Goal: Navigation & Orientation: Find specific page/section

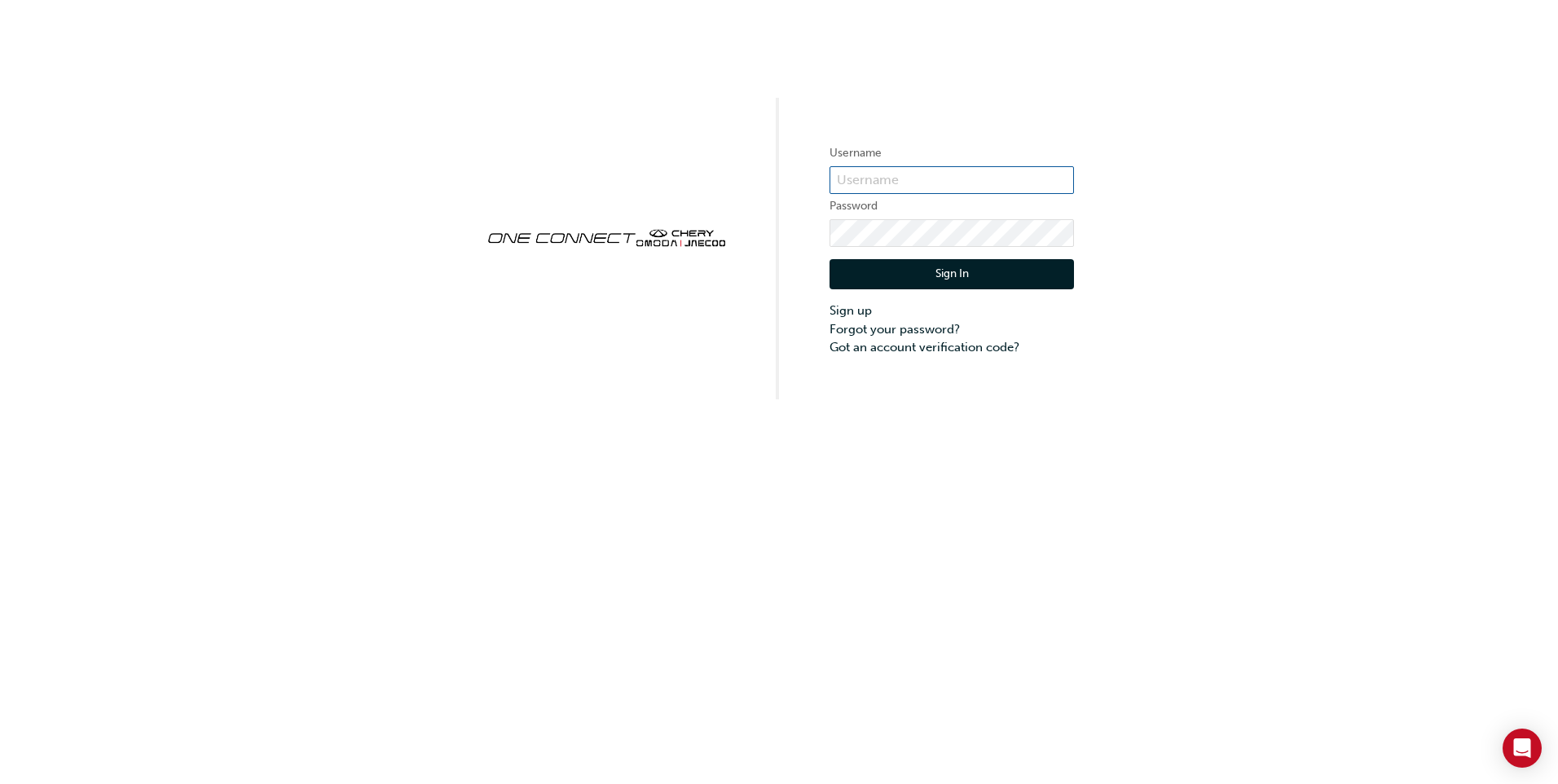
type input "OJAU322"
drag, startPoint x: 932, startPoint y: 263, endPoint x: 936, endPoint y: 274, distance: 11.7
click at [932, 264] on button "Sign In" at bounding box center [952, 274] width 245 height 31
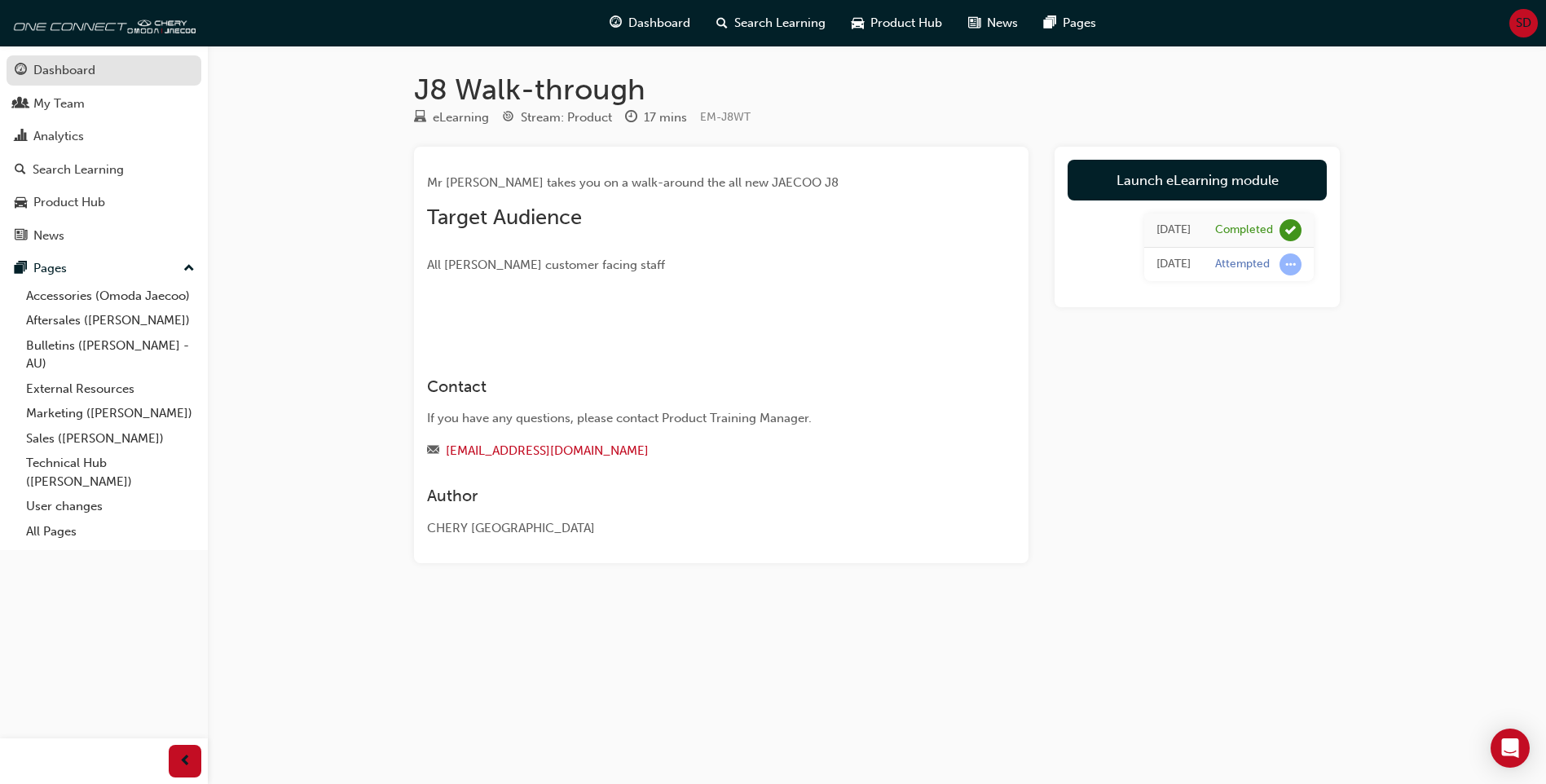
click at [109, 66] on div "Dashboard" at bounding box center [103, 71] width 179 height 21
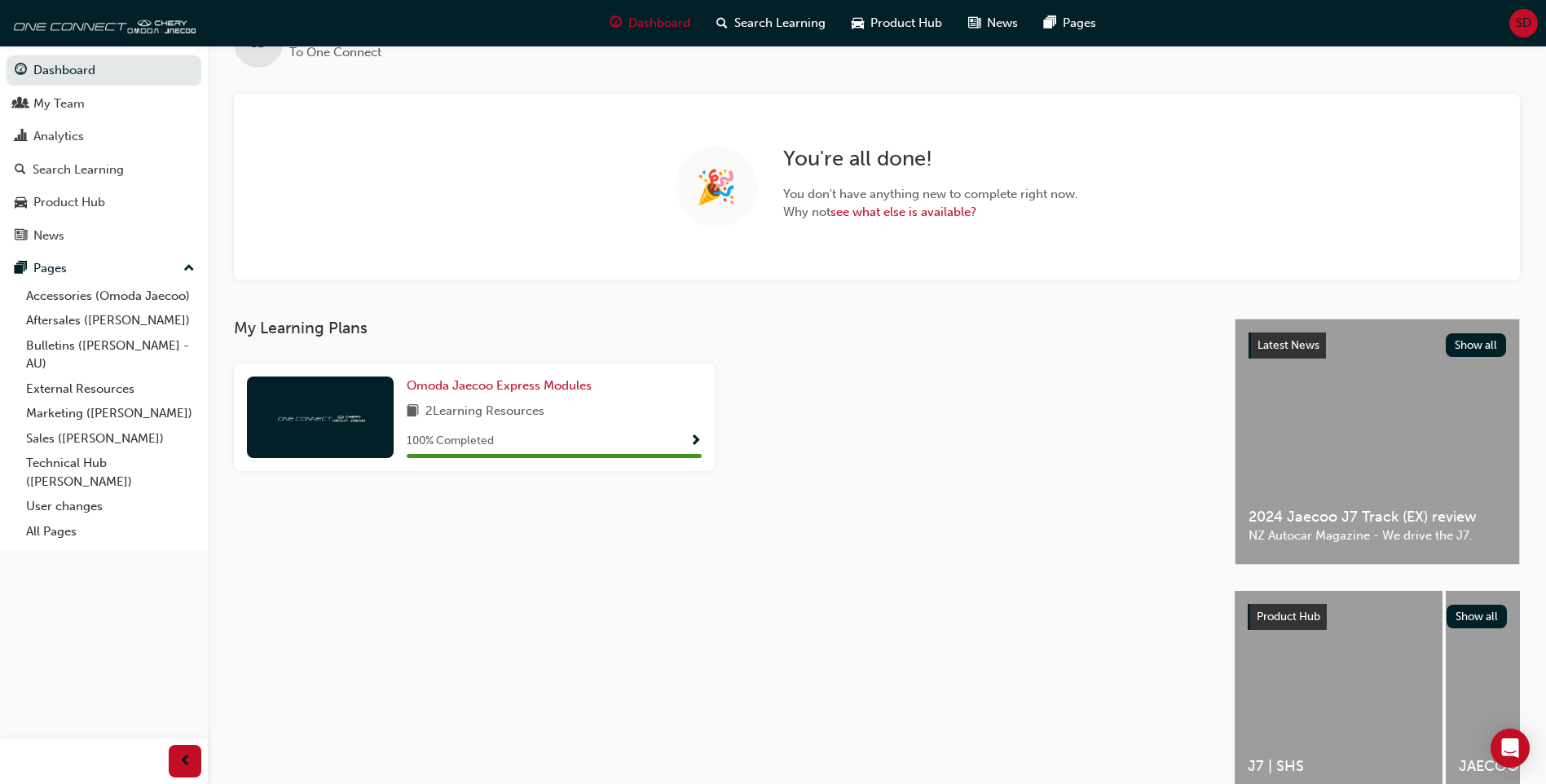
scroll to position [140, 0]
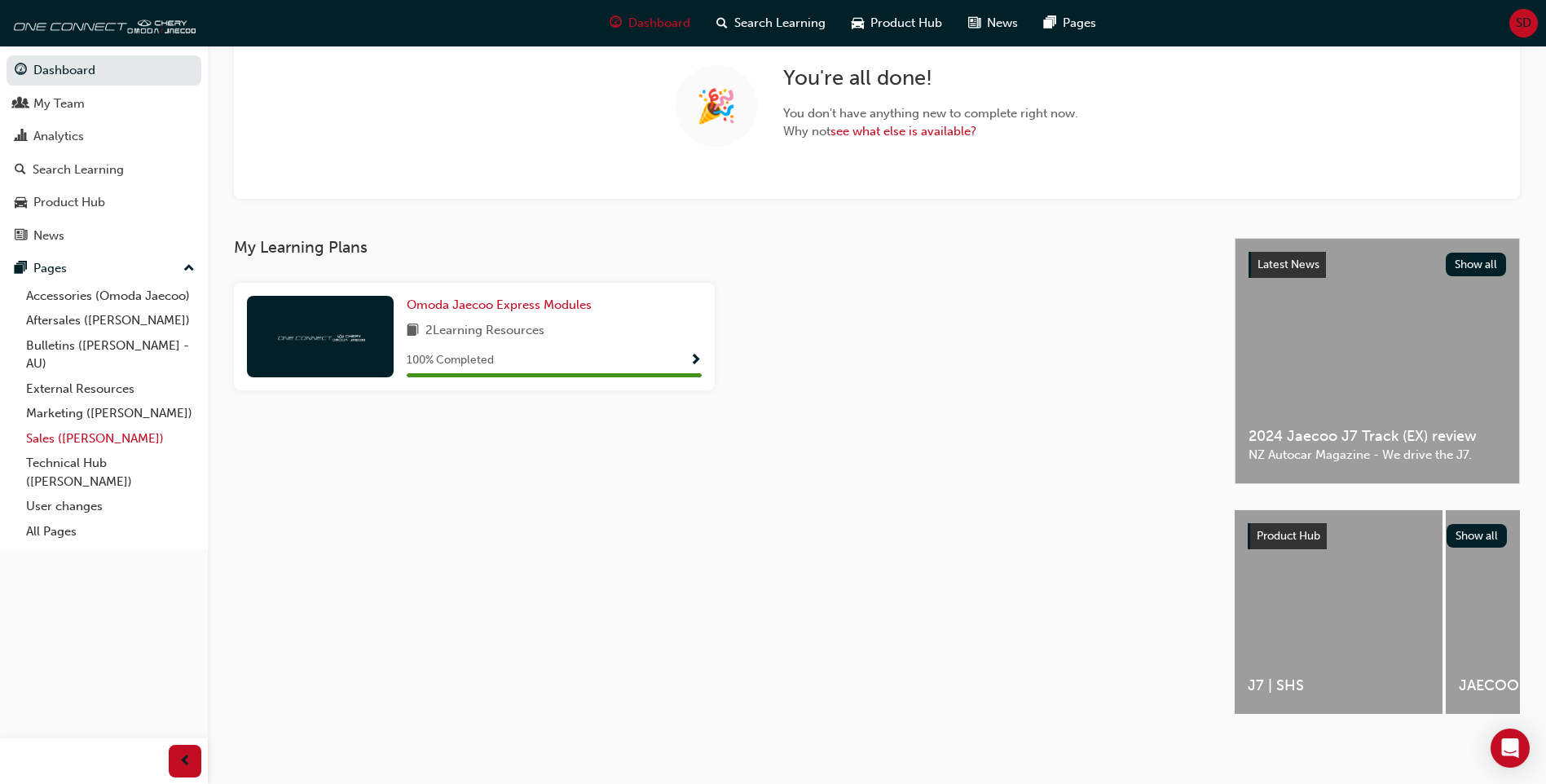
click at [107, 435] on link "Sales ([PERSON_NAME])" at bounding box center [110, 439] width 182 height 26
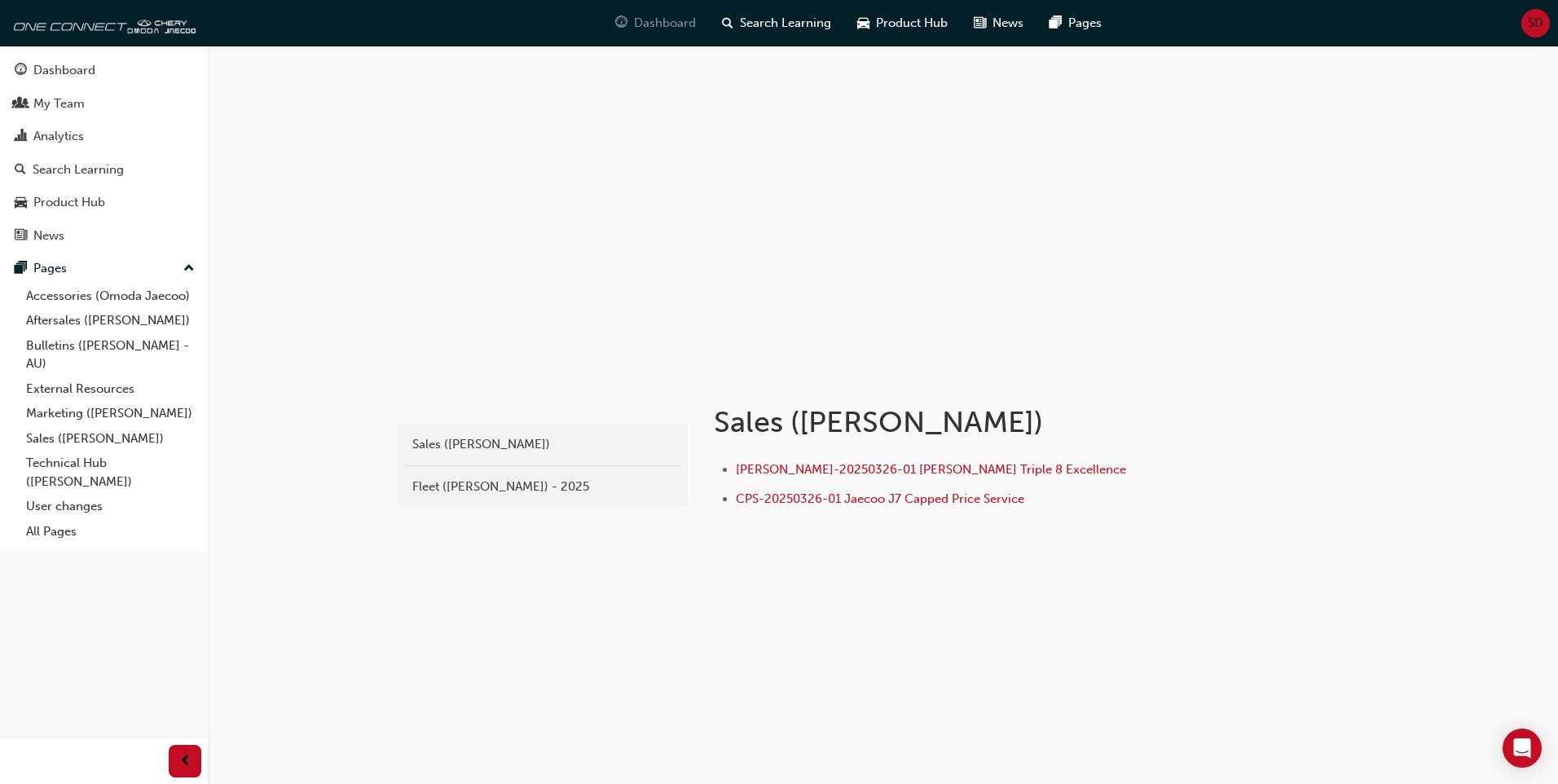
click at [664, 25] on span "Dashboard" at bounding box center [664, 23] width 62 height 19
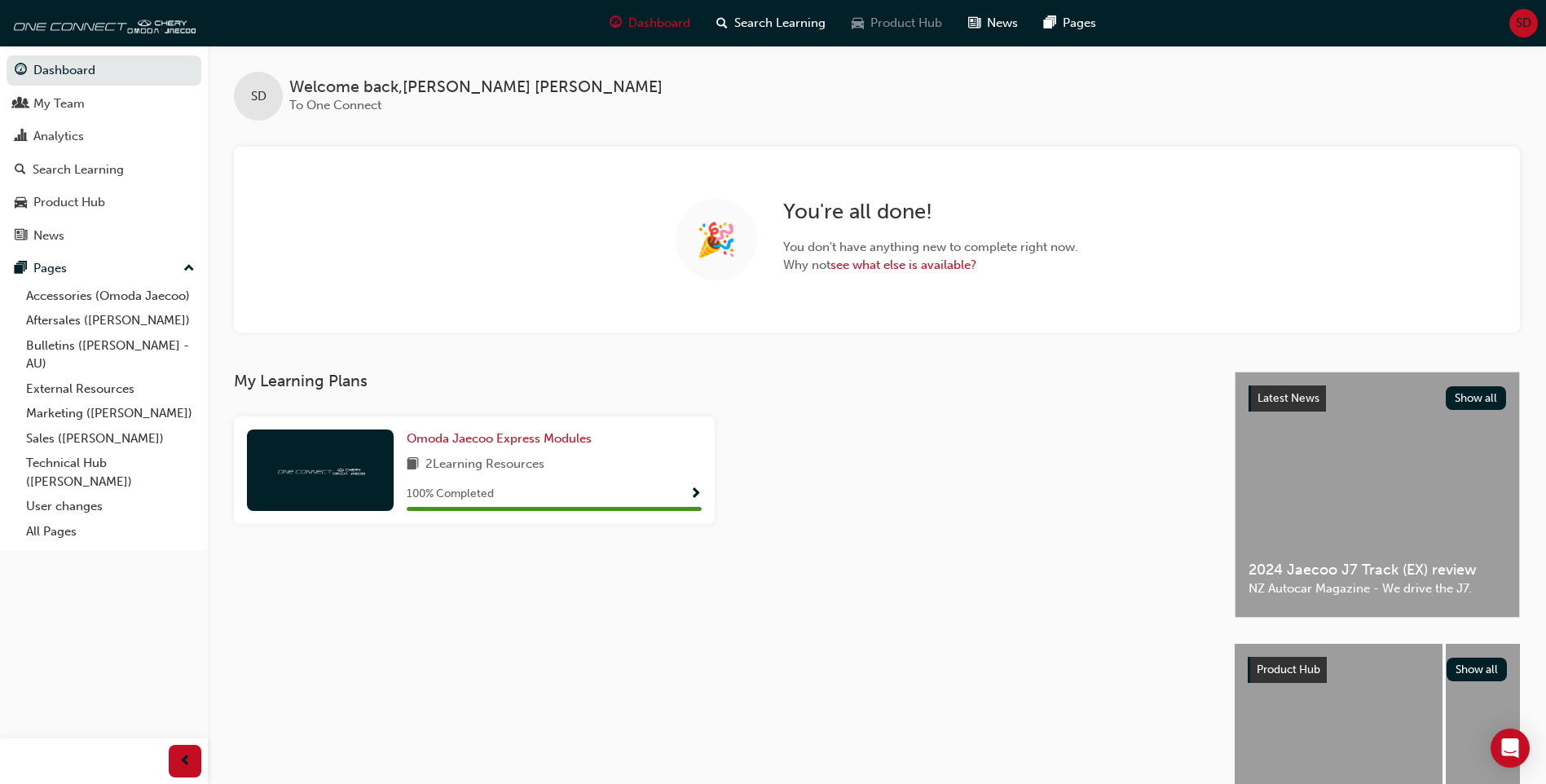
click at [910, 18] on span "Product Hub" at bounding box center [906, 23] width 72 height 19
